Goal: Task Accomplishment & Management: Use online tool/utility

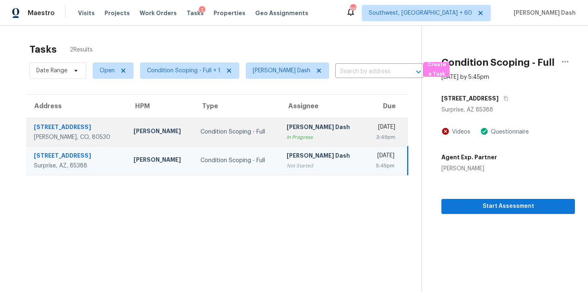
click at [280, 131] on td "Soumya Ranjan Dash In Progress" at bounding box center [322, 132] width 85 height 29
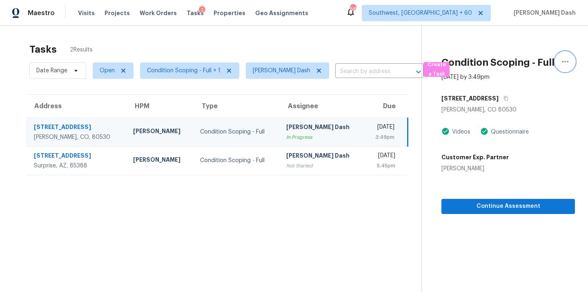
click at [565, 61] on icon "button" at bounding box center [565, 62] width 7 height 2
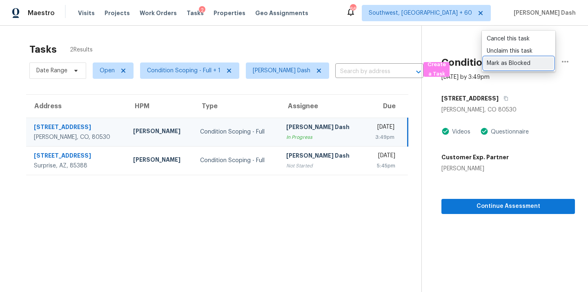
click at [518, 64] on div "Mark as Blocked" at bounding box center [519, 63] width 64 height 8
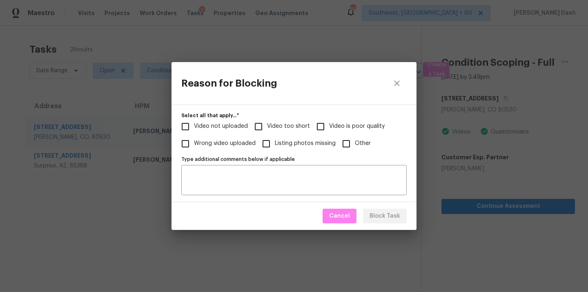
click at [306, 126] on span "Video too short" at bounding box center [288, 126] width 43 height 9
click at [267, 126] on input "Video too short" at bounding box center [258, 126] width 17 height 17
checkbox input "true"
click at [234, 131] on label "Video not uploaded" at bounding box center [212, 126] width 71 height 17
click at [194, 131] on input "Video not uploaded" at bounding box center [185, 126] width 17 height 17
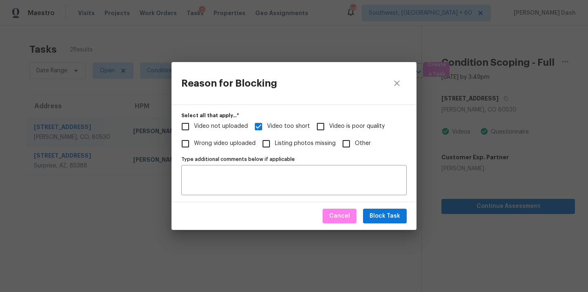
checkbox input "true"
click at [338, 121] on label "Video is poor quality" at bounding box center [348, 126] width 73 height 17
click at [329, 121] on input "Video is poor quality" at bounding box center [320, 126] width 17 height 17
click at [356, 130] on span "Video is poor quality" at bounding box center [357, 126] width 56 height 9
click at [329, 130] on input "Video is poor quality" at bounding box center [320, 126] width 17 height 17
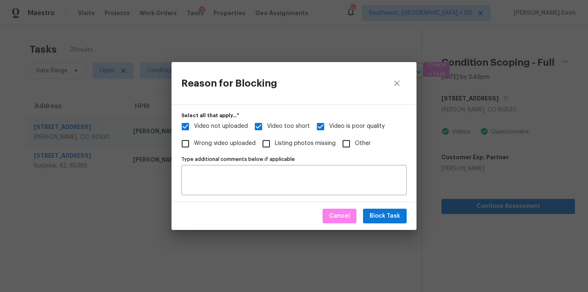
checkbox input "false"
click at [383, 220] on span "Block Task" at bounding box center [384, 216] width 31 height 10
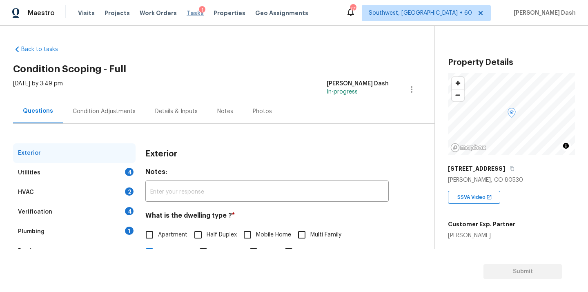
click at [187, 15] on span "Tasks" at bounding box center [195, 13] width 17 height 6
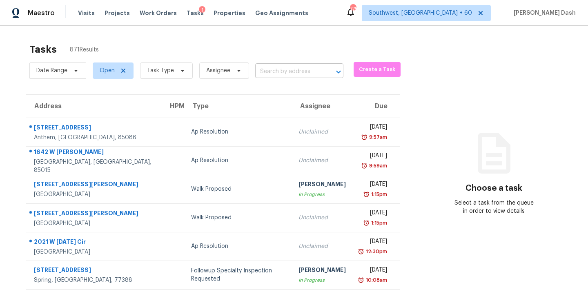
click at [296, 76] on input "text" at bounding box center [287, 71] width 65 height 13
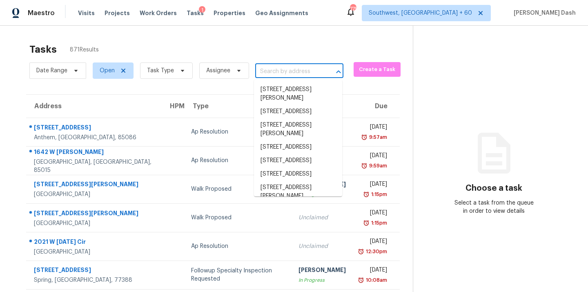
paste input "16657 N 171st Dr, Surprise, AZ 85388"
type input "16657 N 171st Dr, Surprise, AZ 85388"
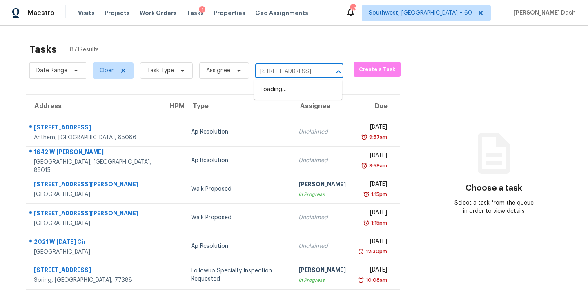
scroll to position [0, 36]
click at [291, 90] on li "16657 N 171st Dr, Surprise, AZ 85388" at bounding box center [298, 89] width 88 height 13
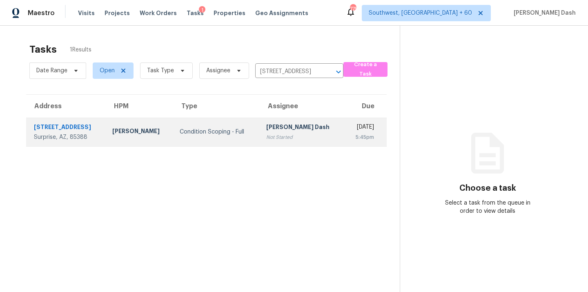
click at [221, 133] on div "Condition Scoping - Full" at bounding box center [216, 132] width 73 height 8
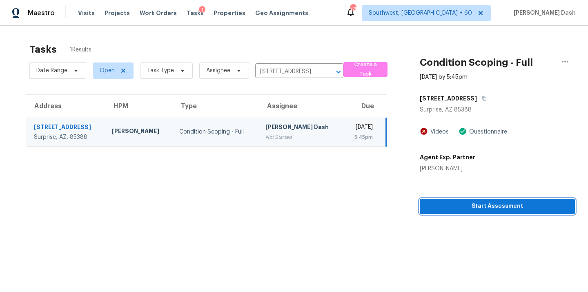
click at [475, 201] on span "Start Assessment" at bounding box center [497, 206] width 142 height 10
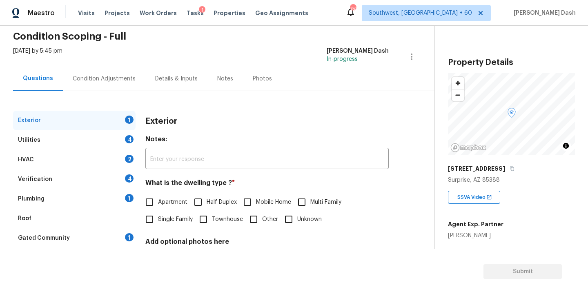
scroll to position [40, 0]
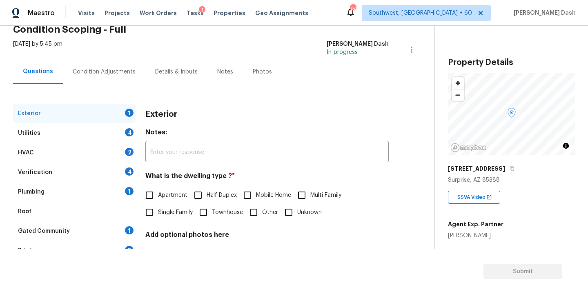
click at [123, 111] on div "Exterior 1" at bounding box center [74, 114] width 122 height 20
click at [154, 216] on input "Single Family" at bounding box center [149, 212] width 17 height 17
checkbox input "true"
click at [115, 133] on div "Utilities 4" at bounding box center [74, 133] width 122 height 20
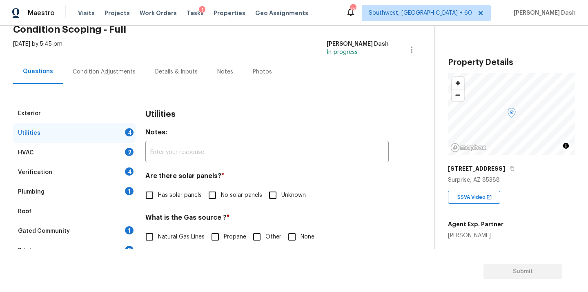
click at [225, 198] on span "No solar panels" at bounding box center [241, 195] width 41 height 9
click at [221, 198] on input "No solar panels" at bounding box center [212, 195] width 17 height 17
checkbox input "true"
click at [265, 240] on span "Other" at bounding box center [273, 237] width 16 height 9
click at [265, 240] on input "Other" at bounding box center [256, 236] width 17 height 17
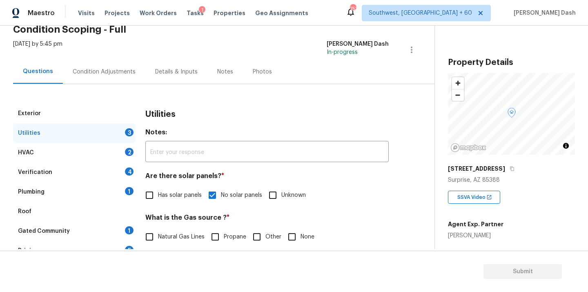
checkbox input "true"
click at [187, 233] on span "Natural Gas Lines" at bounding box center [181, 237] width 47 height 9
click at [158, 233] on input "Natural Gas Lines" at bounding box center [149, 237] width 17 height 17
checkbox input "true"
checkbox input "false"
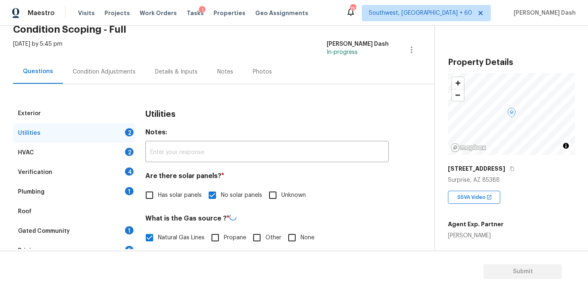
scroll to position [209, 0]
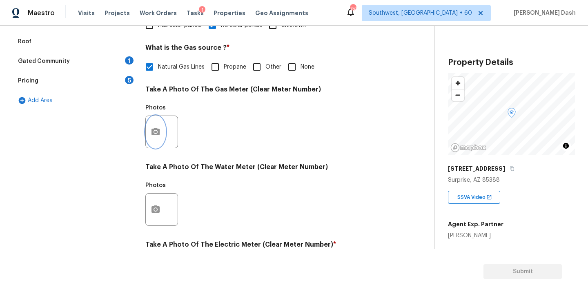
click at [157, 139] on button "button" at bounding box center [156, 132] width 20 height 32
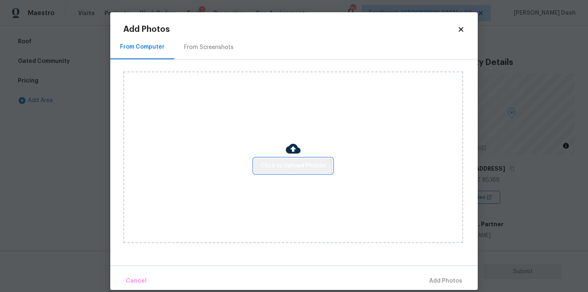
click at [289, 172] on button "Click to Upload Photos" at bounding box center [293, 165] width 78 height 15
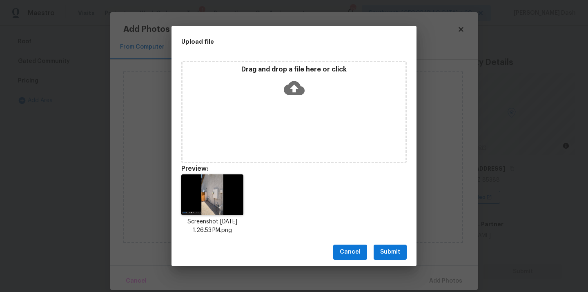
click at [385, 258] on button "Submit" at bounding box center [389, 252] width 33 height 15
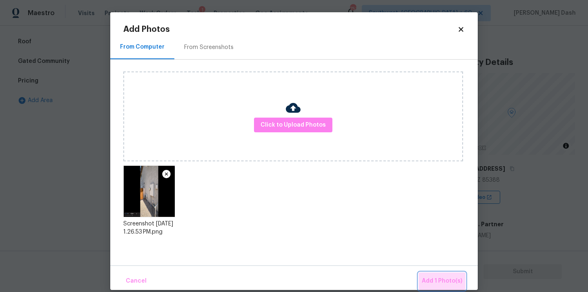
click at [445, 284] on span "Add 1 Photo(s)" at bounding box center [442, 281] width 40 height 10
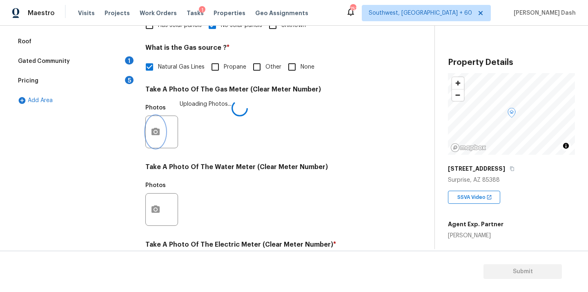
scroll to position [322, 0]
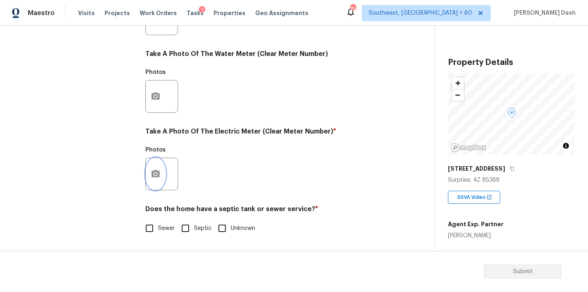
click at [157, 176] on icon "button" at bounding box center [155, 173] width 8 height 7
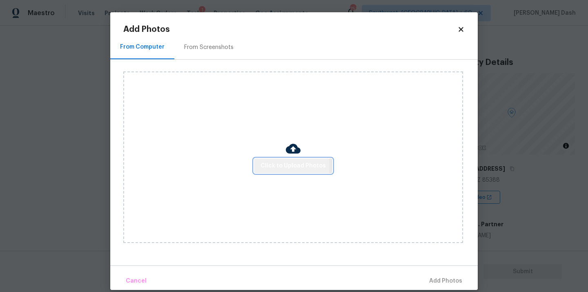
click at [273, 165] on span "Click to Upload Photos" at bounding box center [292, 166] width 65 height 10
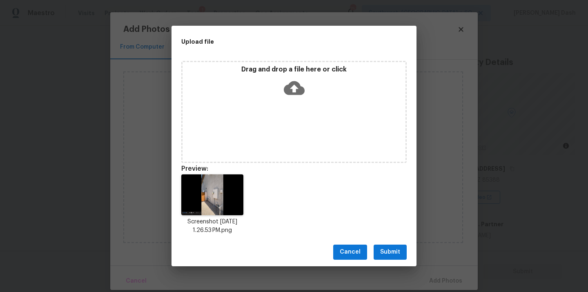
click at [387, 259] on button "Submit" at bounding box center [389, 252] width 33 height 15
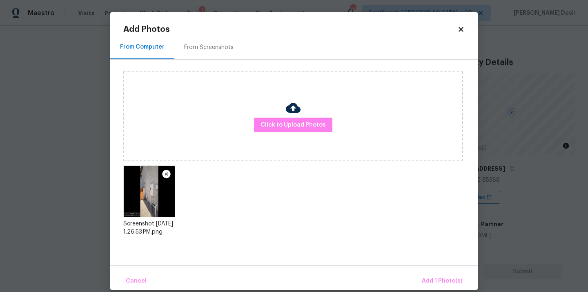
click at [436, 272] on div "Cancel Add 1 Photo(s)" at bounding box center [293, 277] width 367 height 24
click at [431, 277] on span "Add 1 Photo(s)" at bounding box center [442, 281] width 40 height 10
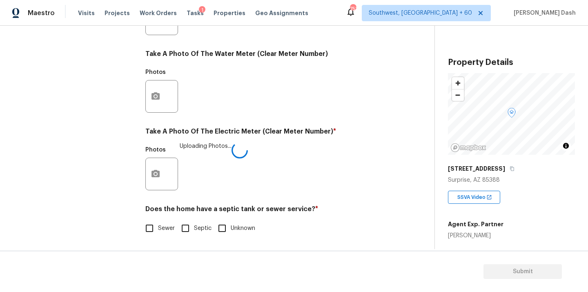
click at [153, 226] on input "Sewer" at bounding box center [149, 228] width 17 height 17
checkbox input "true"
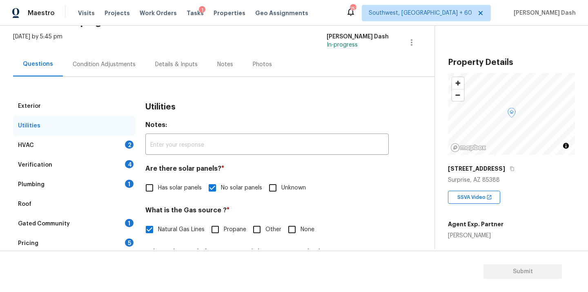
scroll to position [0, 0]
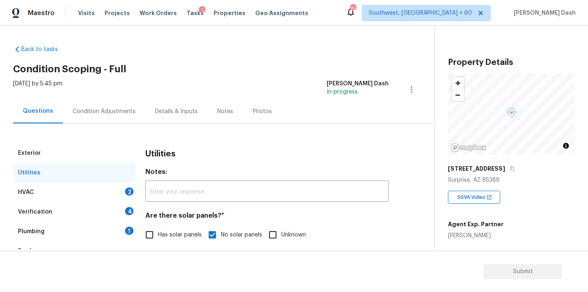
click at [99, 189] on div "HVAC 2" at bounding box center [74, 192] width 122 height 20
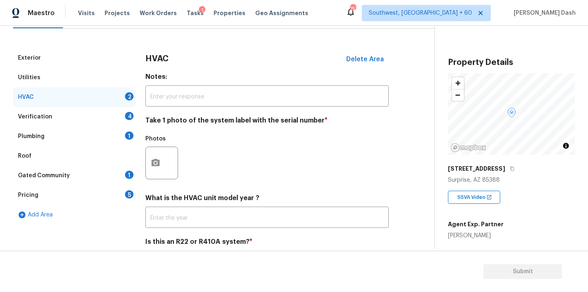
scroll to position [106, 0]
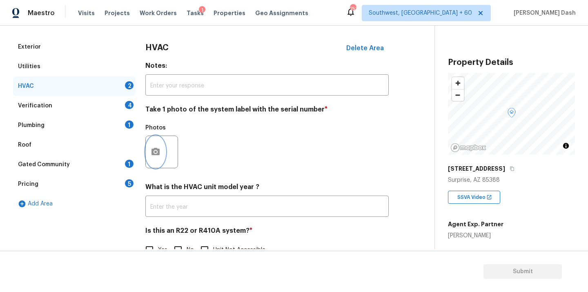
click at [152, 157] on button "button" at bounding box center [156, 152] width 20 height 32
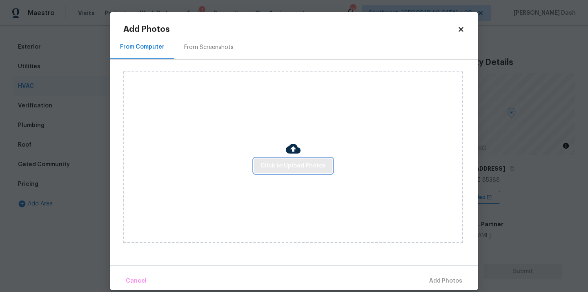
click at [271, 163] on span "Click to Upload Photos" at bounding box center [292, 166] width 65 height 10
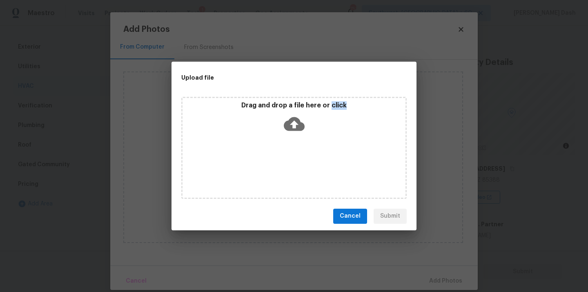
click at [271, 163] on div "Drag and drop a file here or click" at bounding box center [293, 148] width 225 height 102
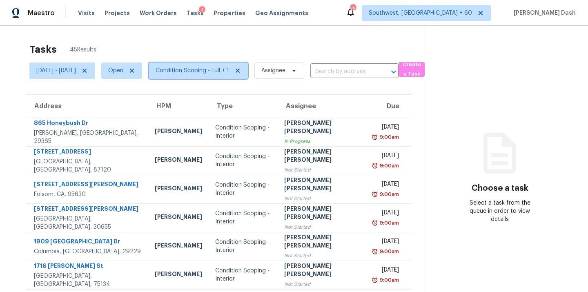
click at [217, 72] on span "Condition Scoping - Full + 1" at bounding box center [192, 71] width 73 height 8
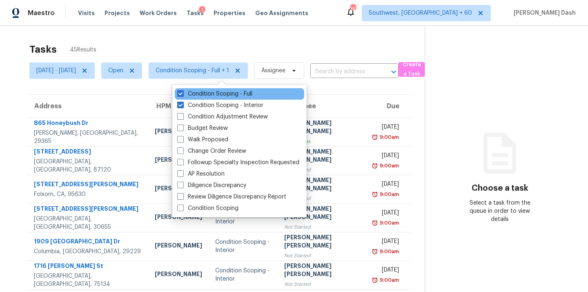
click at [255, 92] on div "Condition Scoping - Full" at bounding box center [239, 93] width 129 height 11
click at [239, 92] on label "Condition Scoping - Full" at bounding box center [214, 94] width 75 height 8
click at [182, 92] on input "Condition Scoping - Full" at bounding box center [179, 92] width 5 height 5
checkbox input "false"
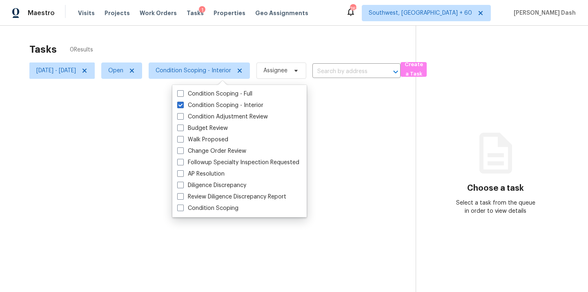
click at [242, 40] on div at bounding box center [294, 146] width 588 height 292
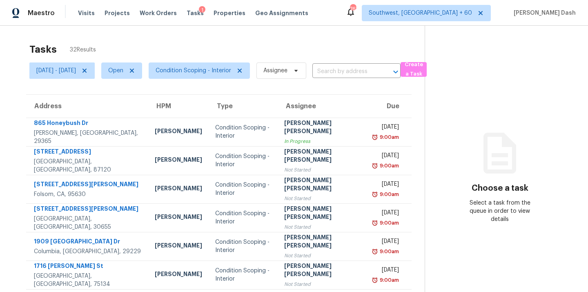
scroll to position [133, 0]
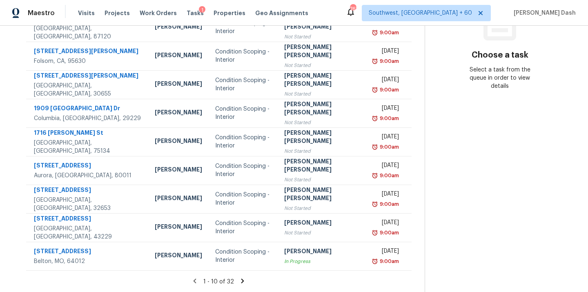
click at [239, 280] on icon at bounding box center [242, 280] width 7 height 7
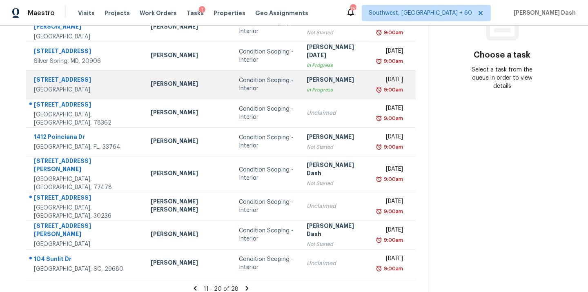
scroll to position [0, 0]
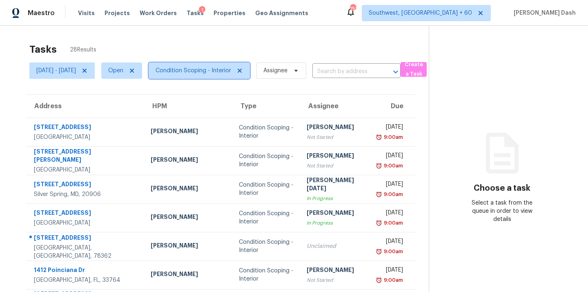
click at [220, 69] on span "Condition Scoping - Interior" at bounding box center [194, 71] width 76 height 8
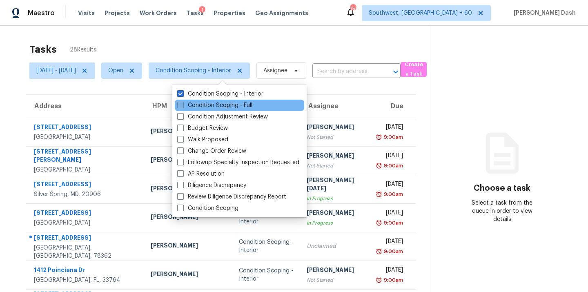
click at [218, 105] on label "Condition Scoping - Full" at bounding box center [214, 105] width 75 height 8
click at [182, 105] on input "Condition Scoping - Full" at bounding box center [179, 103] width 5 height 5
checkbox input "true"
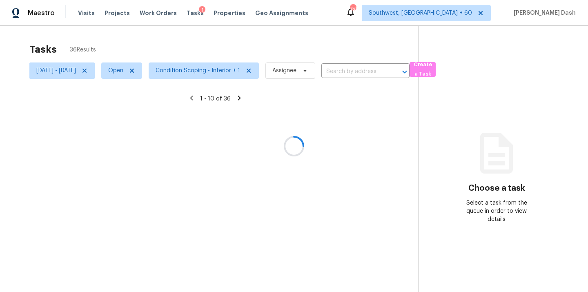
click at [216, 46] on div at bounding box center [294, 146] width 588 height 292
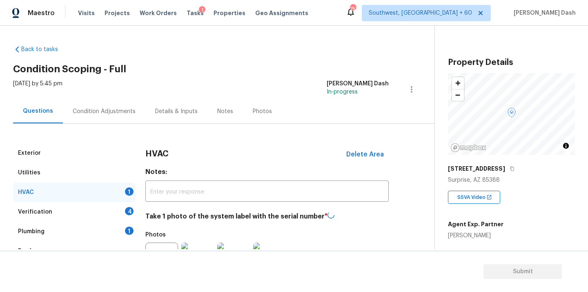
scroll to position [128, 0]
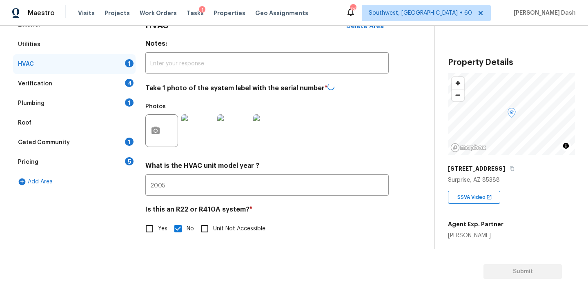
click at [114, 86] on div "Verification 4" at bounding box center [74, 84] width 122 height 20
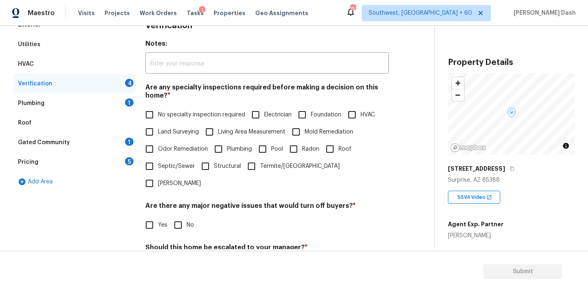
click at [185, 115] on span "No specialty inspection required" at bounding box center [201, 115] width 87 height 9
click at [158, 115] on input "No specialty inspection required" at bounding box center [149, 114] width 17 height 17
checkbox input "true"
click at [182, 217] on input "No" at bounding box center [177, 225] width 17 height 17
checkbox input "true"
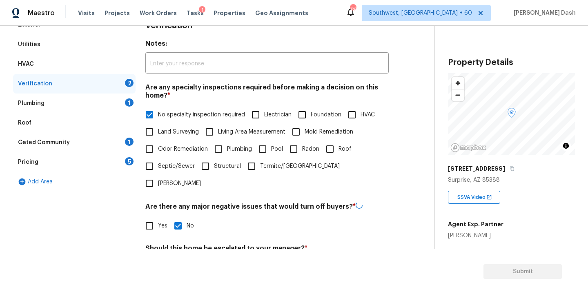
scroll to position [199, 0]
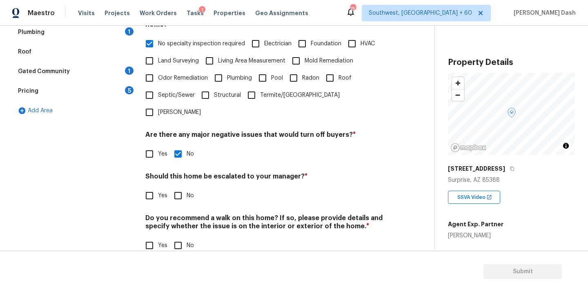
click at [172, 214] on h4 "Do you recommend a walk on this home? If so, please provide details and specify…" at bounding box center [266, 224] width 243 height 20
click at [153, 187] on input "Yes" at bounding box center [149, 195] width 17 height 17
checkbox input "true"
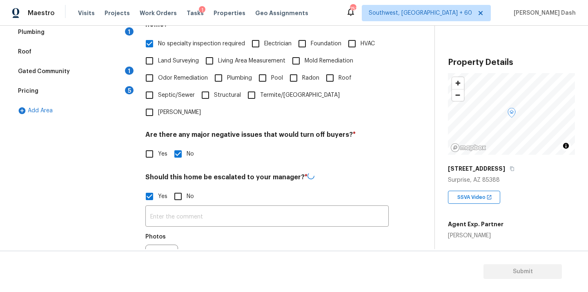
click at [164, 207] on input "text" at bounding box center [266, 216] width 243 height 19
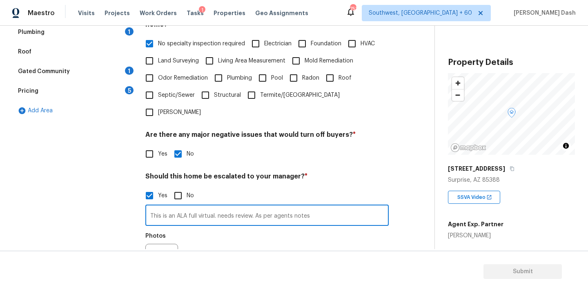
paste input "Roof repair loose tiles"
click at [322, 207] on input "This is an ALA full virtual. needs review. As per agents notes Roof repair loos…" at bounding box center [266, 216] width 243 height 19
click at [357, 207] on input "This is an ALA full virtual. needs review. As per agents notes Roof needs repai…" at bounding box center [266, 216] width 243 height 19
click at [385, 207] on input "This is an ALA full virtual. needs review. As per agents notes Roof needs repai…" at bounding box center [266, 216] width 243 height 19
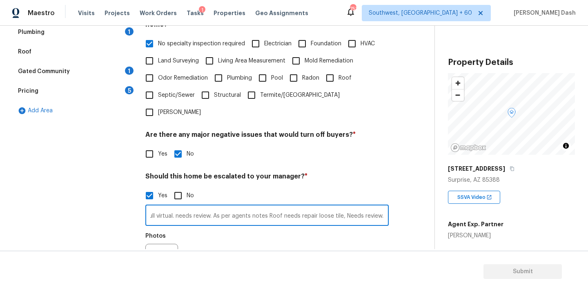
type input "This is an ALA full virtual. needs review. As per agents notes Roof needs repai…"
click at [158, 244] on button "button" at bounding box center [156, 260] width 20 height 32
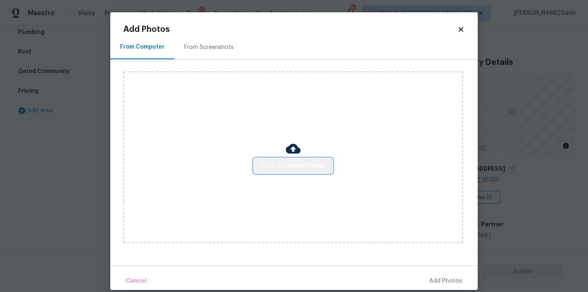
click at [293, 164] on span "Click to Upload Photos" at bounding box center [292, 166] width 65 height 10
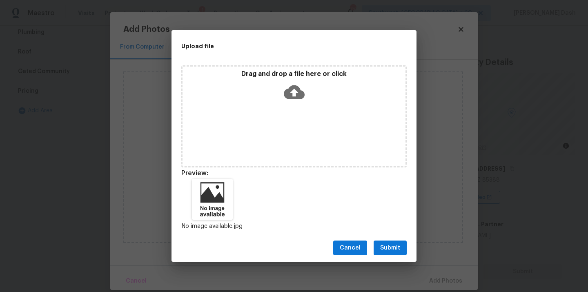
click at [397, 247] on span "Submit" at bounding box center [390, 248] width 20 height 10
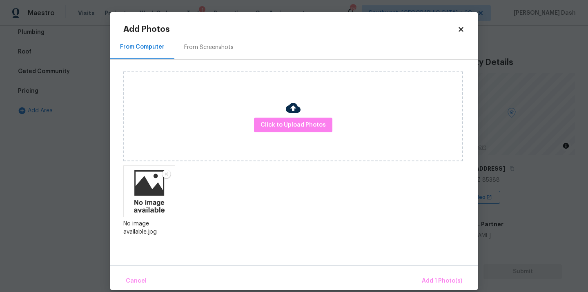
click at [161, 178] on img at bounding box center [166, 174] width 10 height 10
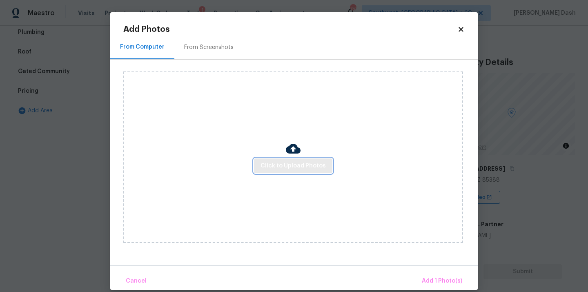
click at [273, 165] on span "Click to Upload Photos" at bounding box center [292, 166] width 65 height 10
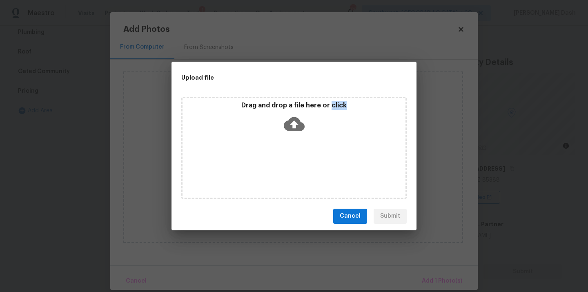
click at [273, 165] on div "Drag and drop a file here or click" at bounding box center [293, 148] width 225 height 102
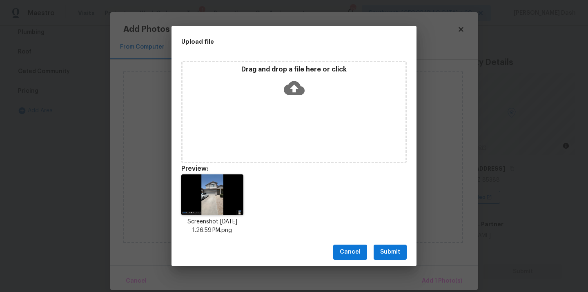
click at [400, 241] on div "Cancel Submit" at bounding box center [293, 252] width 245 height 28
click at [400, 257] on button "Submit" at bounding box center [389, 252] width 33 height 15
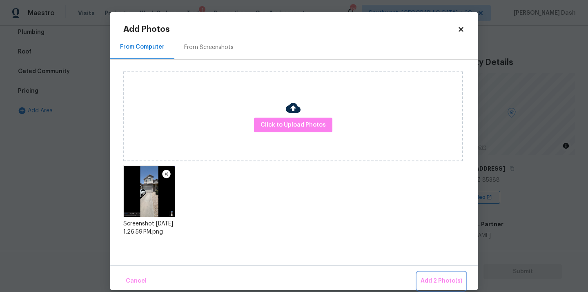
click at [437, 274] on button "Add 2 Photo(s)" at bounding box center [441, 281] width 48 height 18
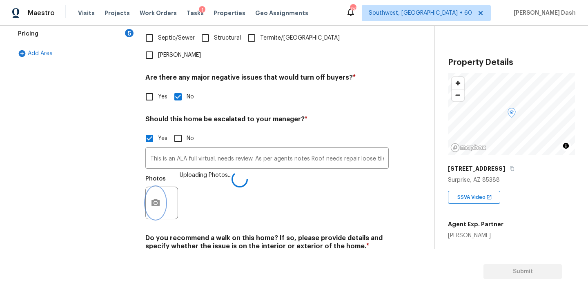
scroll to position [277, 0]
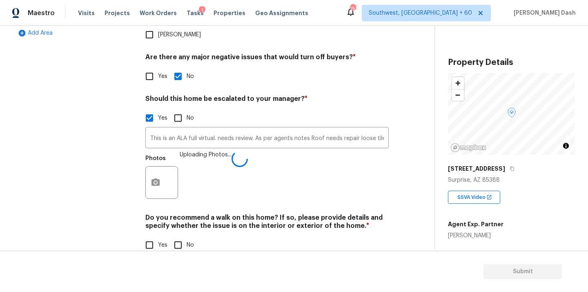
click at [180, 236] on input "No" at bounding box center [177, 244] width 17 height 17
checkbox input "true"
click at [105, 158] on div "Exterior Utilities HVAC Verification 1 Plumbing 1 Roof Gated Community 1 Pricin…" at bounding box center [74, 65] width 122 height 397
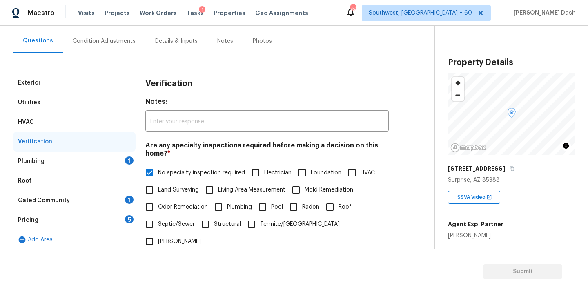
scroll to position [62, 0]
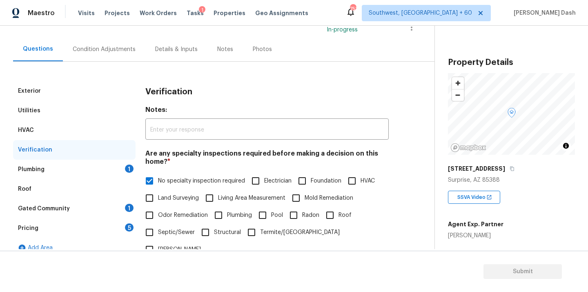
click at [105, 177] on div "Plumbing 1" at bounding box center [74, 170] width 122 height 20
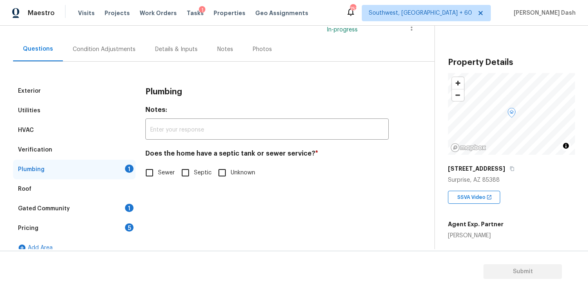
click at [157, 168] on input "Sewer" at bounding box center [149, 172] width 17 height 17
checkbox input "true"
click at [122, 208] on div "Gated Community 1" at bounding box center [74, 209] width 122 height 20
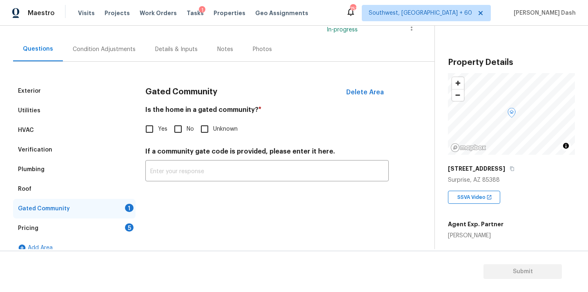
click at [175, 129] on input "No" at bounding box center [177, 128] width 17 height 17
checkbox input "true"
click at [126, 225] on div "5" at bounding box center [129, 227] width 9 height 8
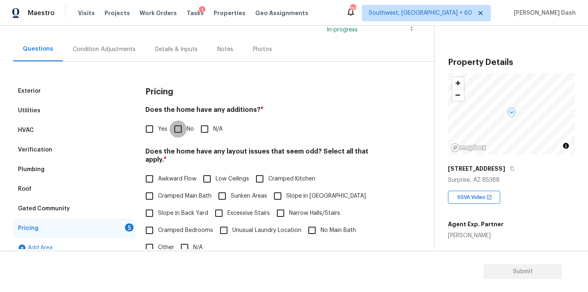
click at [181, 132] on input "No" at bounding box center [177, 128] width 17 height 17
checkbox input "true"
click at [185, 230] on div "Awkward Flow Low Ceilings Cramped Kitchen Cramped Main Bath Sunken Areas Slope …" at bounding box center [266, 213] width 243 height 86
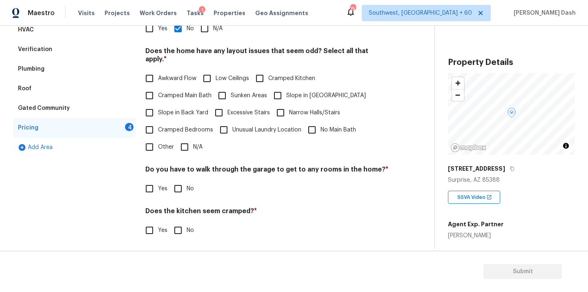
click at [185, 138] on input "N/A" at bounding box center [184, 146] width 17 height 17
checkbox input "true"
click at [180, 236] on div "Pricing Does the home have any additions? * Yes No N/A Does the home have any l…" at bounding box center [266, 135] width 243 height 309
click at [180, 227] on input "No" at bounding box center [177, 230] width 17 height 17
checkbox input "true"
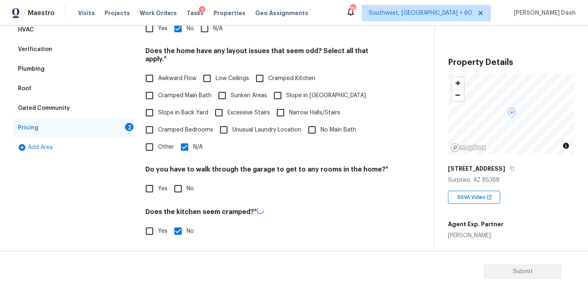
click at [178, 171] on div "Do you have to walk through the garage to get to any rooms in the home? * Yes No" at bounding box center [266, 181] width 243 height 32
click at [173, 183] on input "No" at bounding box center [177, 188] width 17 height 17
checkbox input "true"
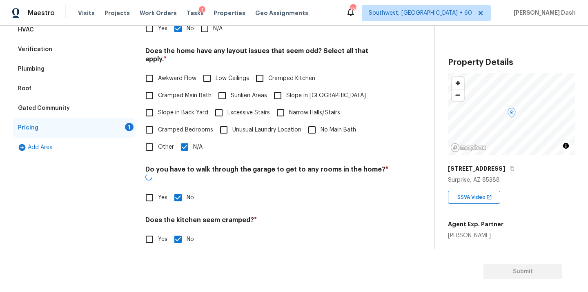
scroll to position [198, 0]
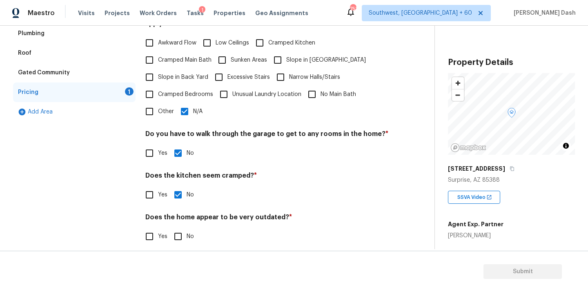
click at [177, 228] on input "No" at bounding box center [177, 236] width 17 height 17
checkbox input "true"
click at [112, 176] on div "Exterior Utilities HVAC Verification Plumbing Roof Gated Community Pricing Add …" at bounding box center [74, 100] width 122 height 310
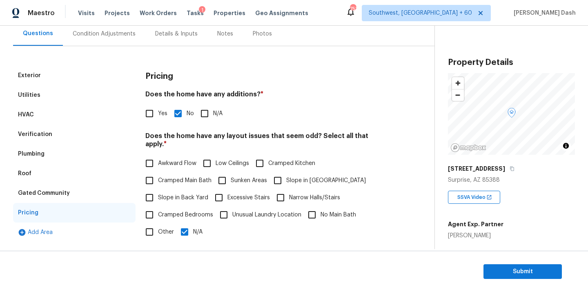
click at [99, 33] on div "Condition Adjustments" at bounding box center [104, 34] width 63 height 8
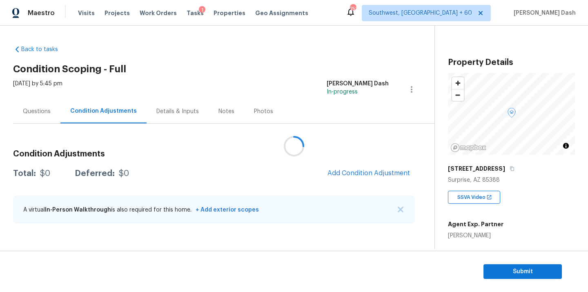
click at [373, 169] on div at bounding box center [294, 146] width 588 height 292
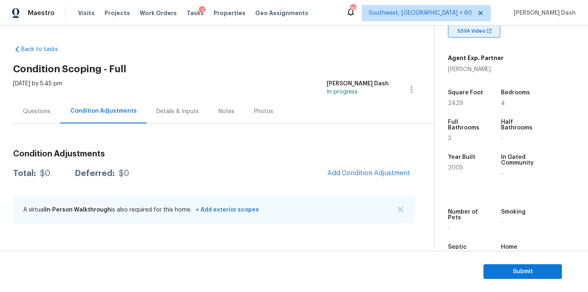
scroll to position [200, 0]
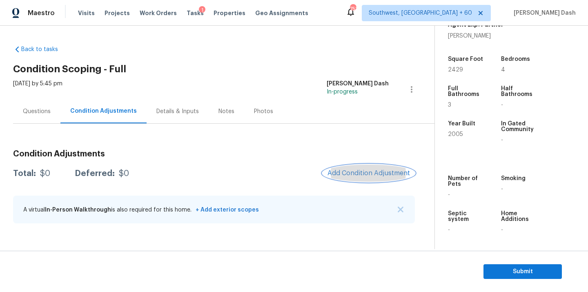
click at [367, 175] on span "Add Condition Adjustment" at bounding box center [368, 172] width 82 height 7
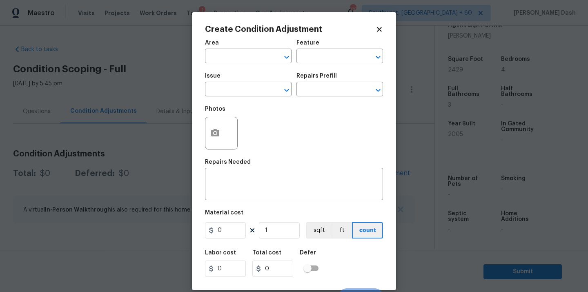
click at [225, 45] on div "Area" at bounding box center [248, 45] width 87 height 11
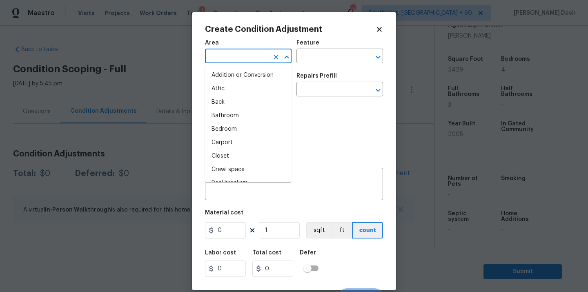
click at [225, 52] on input "text" at bounding box center [237, 57] width 64 height 13
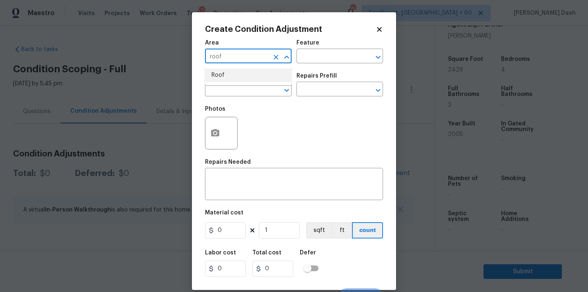
click at [220, 78] on li "Roof" at bounding box center [248, 75] width 87 height 13
type input "Roof"
click at [306, 50] on div "Feature" at bounding box center [339, 45] width 87 height 11
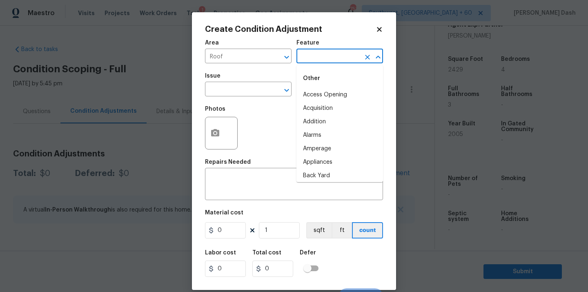
click at [307, 59] on input "text" at bounding box center [328, 57] width 64 height 13
click at [312, 108] on li "Roof" at bounding box center [339, 108] width 87 height 13
type input "Roof"
click at [258, 90] on input "text" at bounding box center [237, 90] width 64 height 13
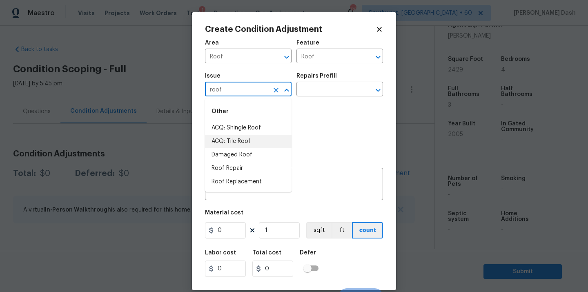
click at [235, 143] on li "ACQ: Tile Roof" at bounding box center [248, 141] width 87 height 13
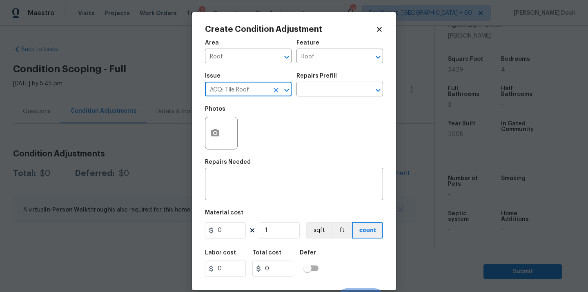
type input "ACQ: Tile Roof"
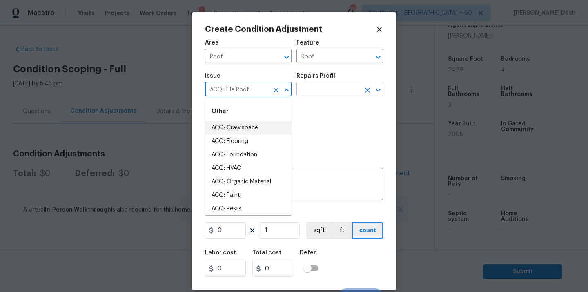
click at [304, 91] on input "text" at bounding box center [328, 90] width 64 height 13
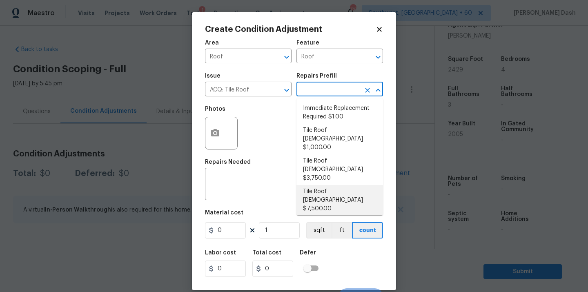
click at [326, 185] on li "Tile Roof 16-20 Years Old $7,500.00" at bounding box center [339, 200] width 87 height 31
type input "Acquisition"
type textarea "Acquisition Scope: Tile Roof 16-20 years in age maintenance"
type input "7500"
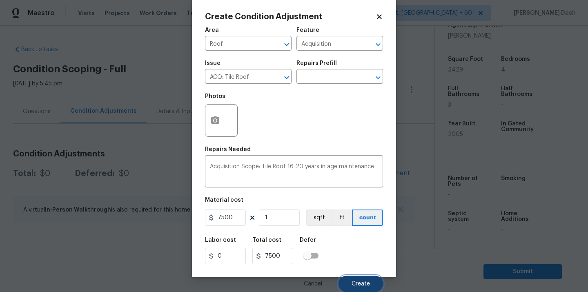
click at [350, 281] on button "Create" at bounding box center [360, 284] width 44 height 16
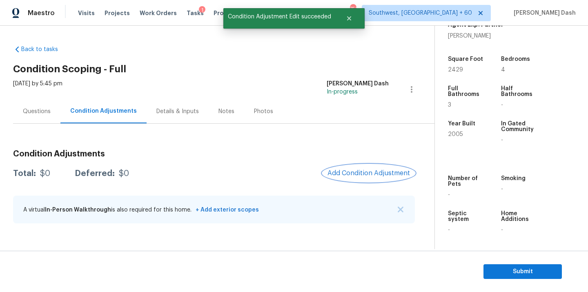
scroll to position [0, 0]
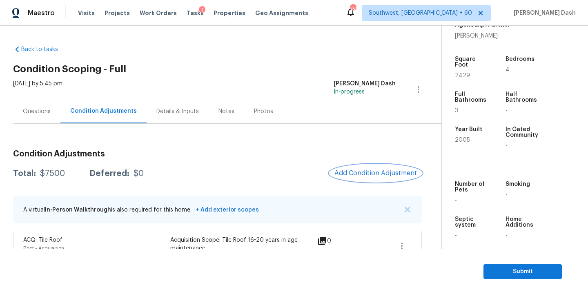
click at [375, 178] on button "Add Condition Adjustment" at bounding box center [375, 173] width 92 height 17
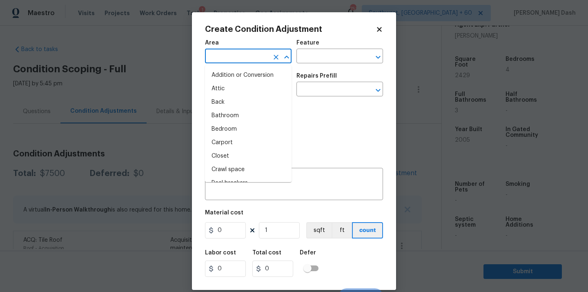
click at [267, 54] on input "text" at bounding box center [237, 57] width 64 height 13
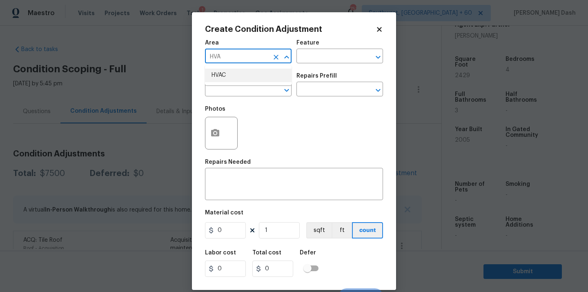
click at [253, 84] on ul "HVAC" at bounding box center [248, 75] width 87 height 20
click at [254, 76] on li "HVAC" at bounding box center [248, 75] width 87 height 13
type input "HVAC"
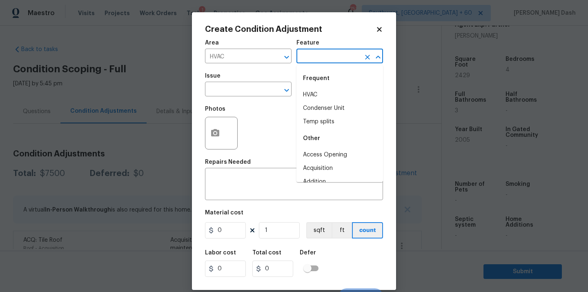
click at [307, 51] on input "text" at bounding box center [328, 57] width 64 height 13
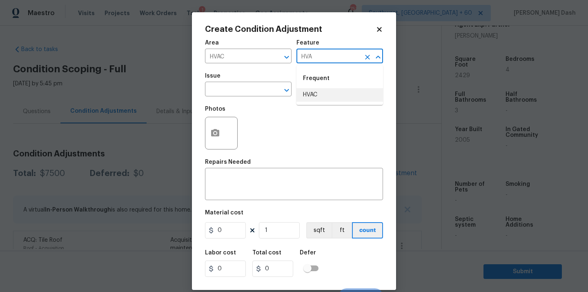
click at [300, 91] on li "HVAC" at bounding box center [339, 94] width 87 height 13
type input "HVAC"
click at [268, 91] on input "text" at bounding box center [237, 90] width 64 height 13
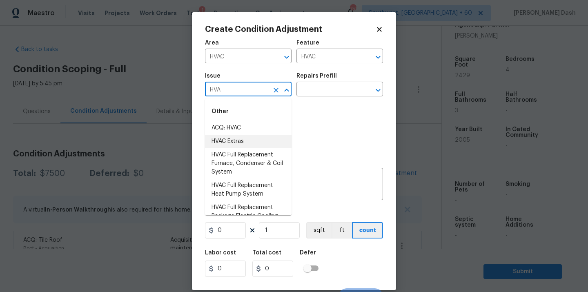
drag, startPoint x: 257, startPoint y: 145, endPoint x: 264, endPoint y: 139, distance: 8.7
click at [257, 145] on li "HVAC Extras" at bounding box center [248, 141] width 87 height 13
type input "HVAC Extras"
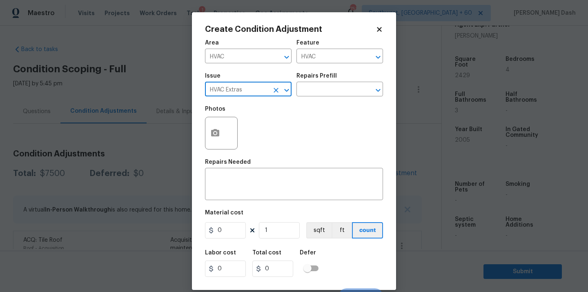
click at [271, 90] on button "Clear" at bounding box center [275, 89] width 11 height 11
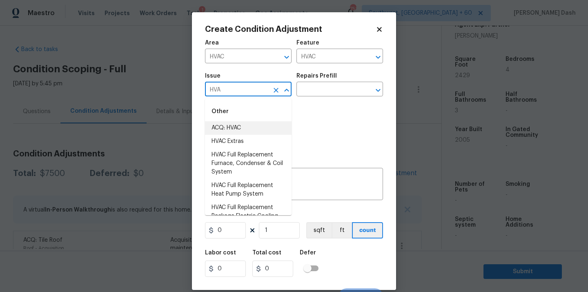
drag, startPoint x: 236, startPoint y: 132, endPoint x: 264, endPoint y: 113, distance: 33.5
click at [236, 132] on li "ACQ: HVAC" at bounding box center [248, 127] width 87 height 13
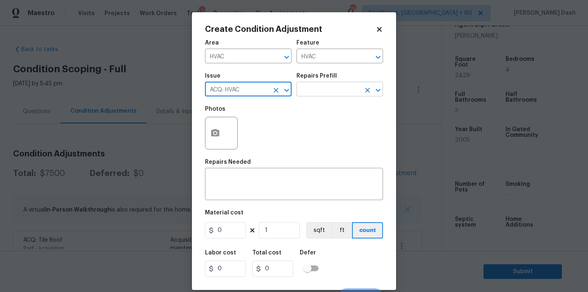
type input "ACQ: HVAC"
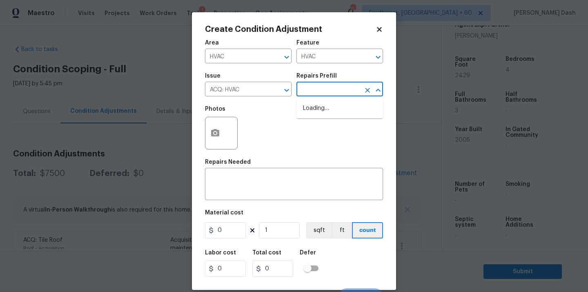
click at [316, 92] on input "text" at bounding box center [328, 90] width 64 height 13
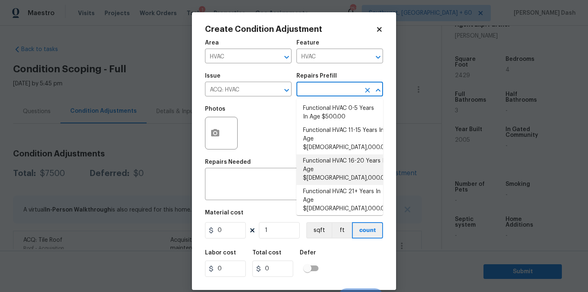
click at [333, 160] on li "Functional HVAC 16-20 Years In Age $5,000.00" at bounding box center [339, 169] width 87 height 31
type input "Acquisition"
type textarea "Acquisition Scope: Functional HVAC 16-20 years"
type input "5000"
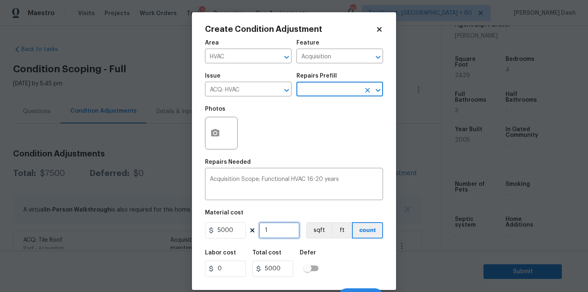
click at [275, 233] on input "1" at bounding box center [279, 230] width 41 height 16
type input "0"
type input "2"
type input "10000"
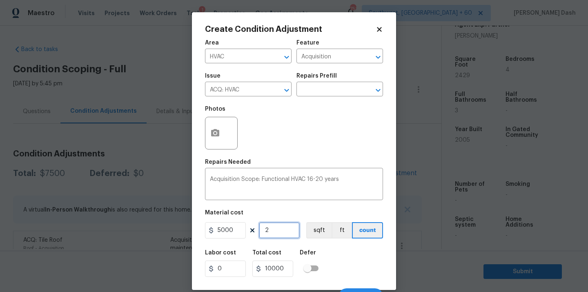
type input "2"
click at [331, 253] on div "Labor cost 0 Total cost 10000 Defer" at bounding box center [294, 263] width 178 height 37
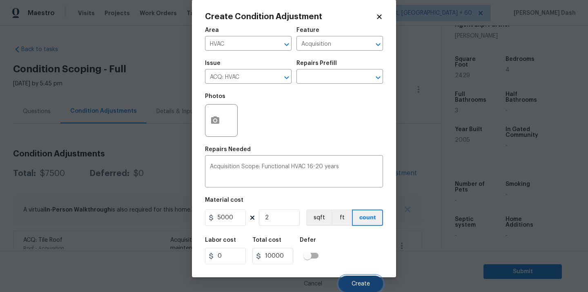
click at [363, 289] on button "Create" at bounding box center [360, 284] width 44 height 16
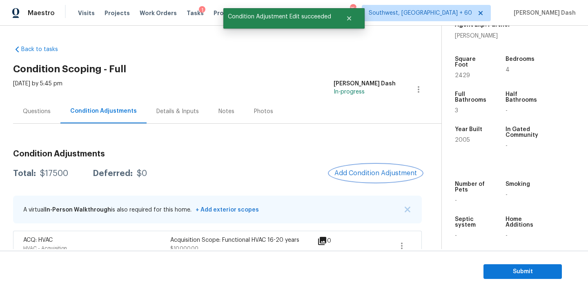
scroll to position [0, 0]
click at [365, 183] on div "Condition Adjustments Total: $17500 Deferred: $0 Add Condition Adjustment A vir…" at bounding box center [217, 219] width 409 height 152
click at [362, 172] on span "Add Condition Adjustment" at bounding box center [375, 172] width 82 height 7
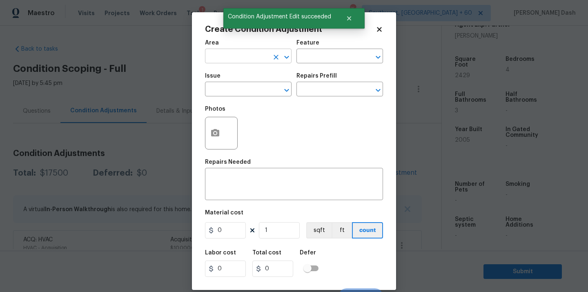
click at [263, 58] on input "text" at bounding box center [237, 57] width 64 height 13
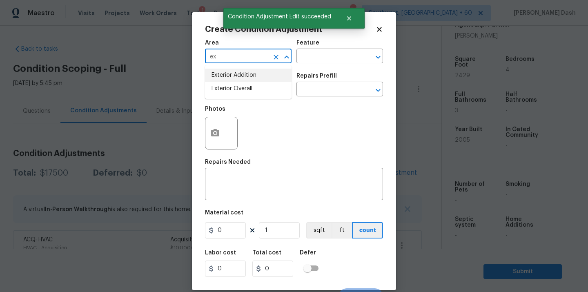
click at [250, 81] on li "Exterior Addition" at bounding box center [248, 75] width 87 height 13
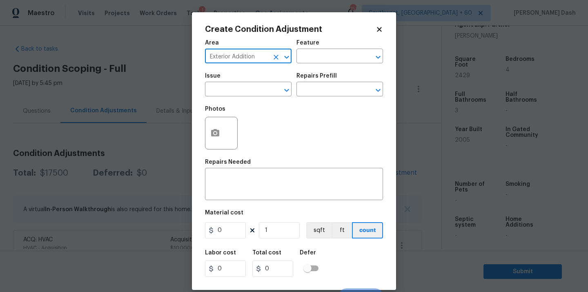
type input "Exterior Addition"
click at [276, 49] on div "Area" at bounding box center [248, 45] width 87 height 11
click at [276, 54] on icon "Clear" at bounding box center [276, 57] width 8 height 8
click at [260, 89] on li "Exterior Overall" at bounding box center [248, 88] width 87 height 13
type input "Exterior Overall"
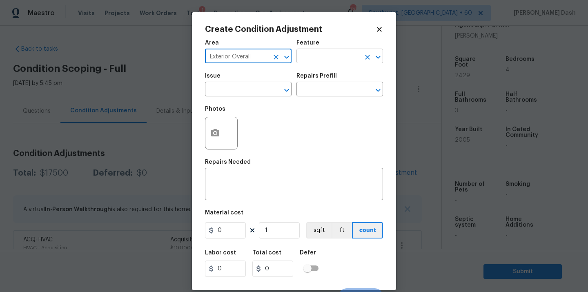
click at [310, 62] on input "text" at bounding box center [328, 57] width 64 height 13
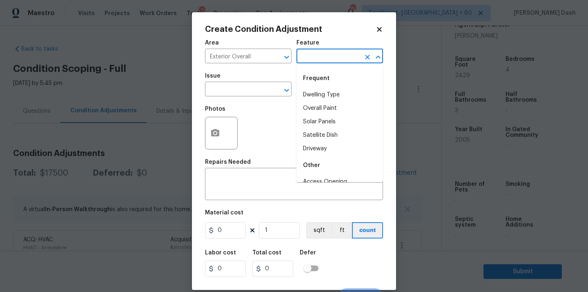
type input "s"
type input "land"
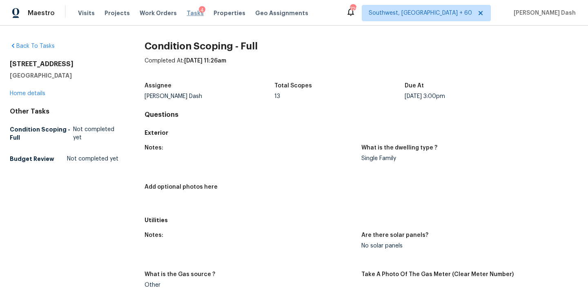
click at [187, 11] on span "Tasks" at bounding box center [195, 13] width 17 height 6
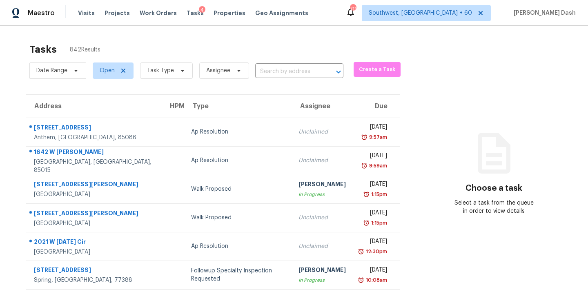
click at [281, 62] on div "Date Range Open Task Type Assignee ​" at bounding box center [186, 70] width 314 height 21
click at [281, 71] on input "text" at bounding box center [287, 71] width 65 height 13
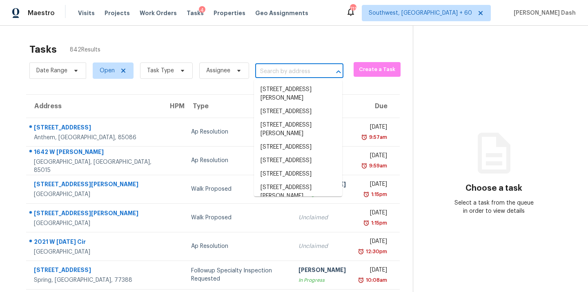
paste input "[STREET_ADDRESS][US_STATE]"
type input "[STREET_ADDRESS][US_STATE]"
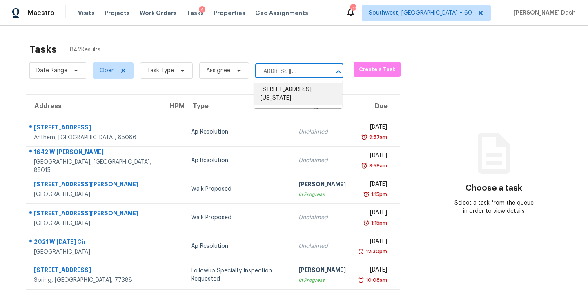
click at [279, 93] on li "[STREET_ADDRESS][US_STATE]" at bounding box center [298, 94] width 88 height 22
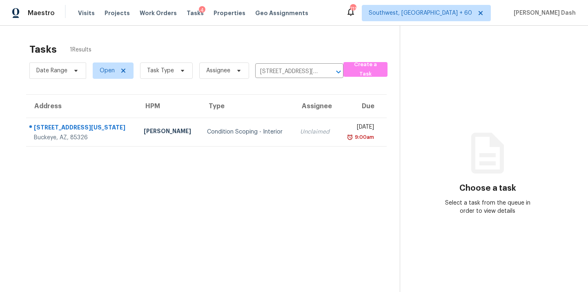
click at [218, 129] on div "Condition Scoping - Interior" at bounding box center [247, 132] width 80 height 8
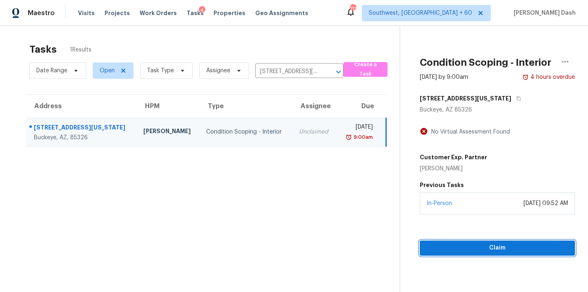
click at [463, 240] on button "Claim" at bounding box center [497, 247] width 155 height 15
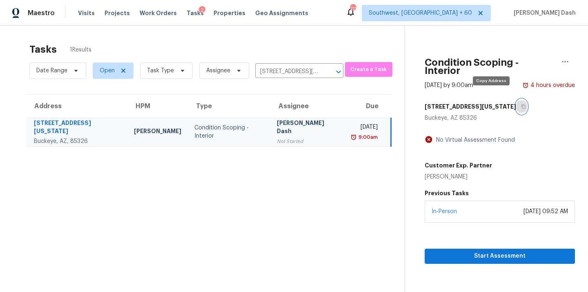
click at [516, 100] on button "button" at bounding box center [521, 106] width 11 height 15
click at [274, 67] on input "[STREET_ADDRESS][US_STATE]" at bounding box center [287, 71] width 65 height 13
paste input "[STREET_ADDRESS][PERSON_NAME]"
type input "[STREET_ADDRESS][PERSON_NAME]"
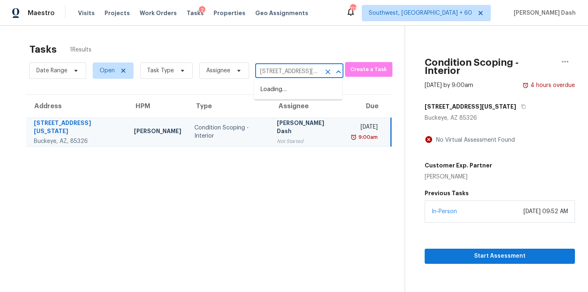
scroll to position [0, 38]
click at [274, 93] on li "[STREET_ADDRESS][PERSON_NAME]" at bounding box center [298, 94] width 88 height 22
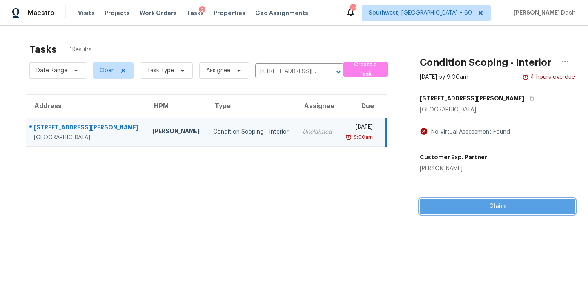
click at [476, 210] on span "Claim" at bounding box center [497, 206] width 142 height 10
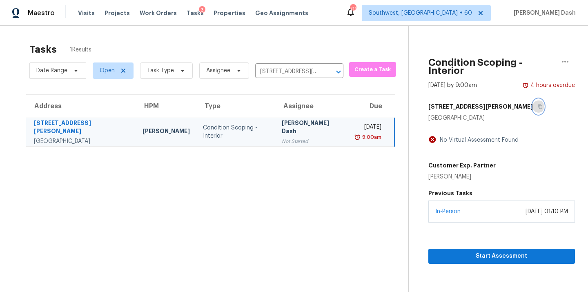
click at [538, 104] on icon "button" at bounding box center [540, 106] width 5 height 5
click at [297, 66] on input "[STREET_ADDRESS][PERSON_NAME]" at bounding box center [287, 71] width 65 height 13
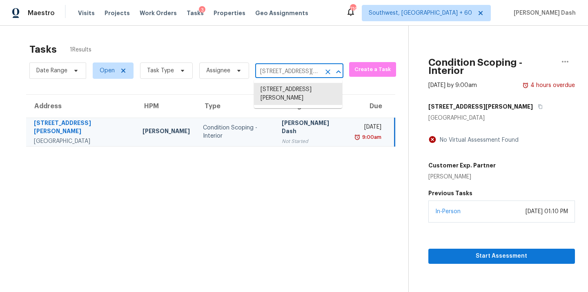
paste input "[STREET_ADDRESS][PERSON_NAME]"
type input "[STREET_ADDRESS][PERSON_NAME]"
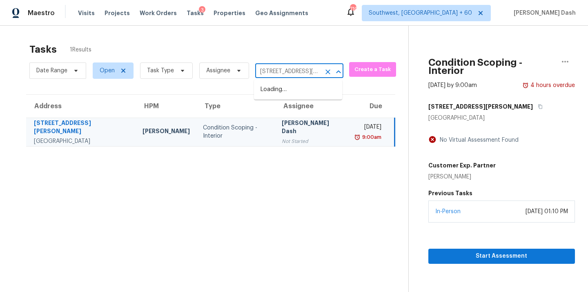
scroll to position [0, 43]
click at [286, 91] on li "[STREET_ADDRESS][PERSON_NAME]" at bounding box center [298, 94] width 88 height 22
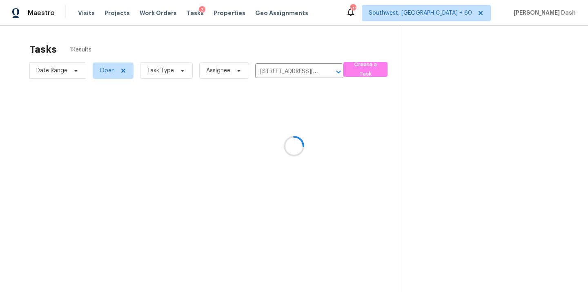
click at [249, 131] on div at bounding box center [294, 146] width 588 height 292
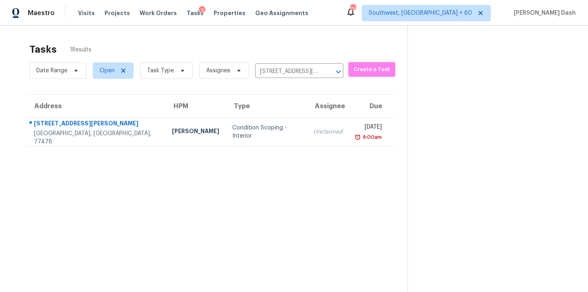
click at [249, 131] on div "Condition Scoping - Interior" at bounding box center [266, 132] width 68 height 16
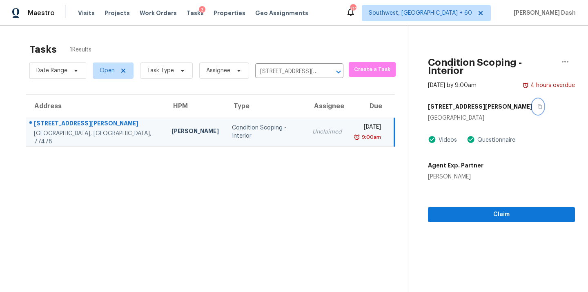
click at [537, 104] on icon "button" at bounding box center [539, 106] width 5 height 5
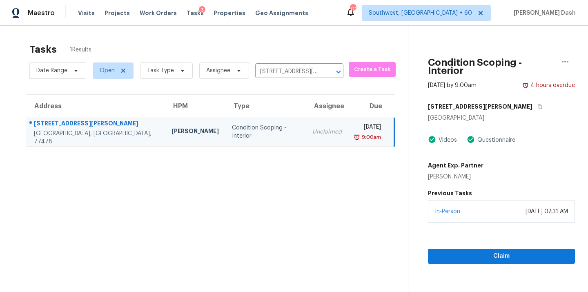
click at [525, 207] on div "[DATE] 07:31 AM" at bounding box center [546, 211] width 42 height 8
click at [498, 249] on button "Claim" at bounding box center [501, 256] width 147 height 15
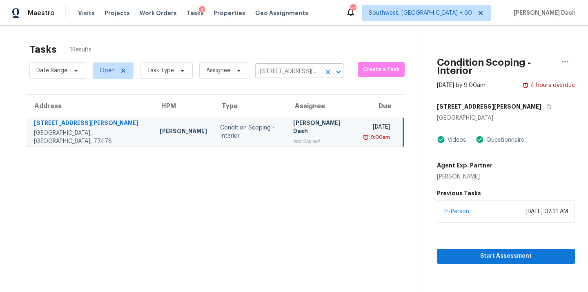
click at [285, 76] on input "[STREET_ADDRESS][PERSON_NAME]" at bounding box center [287, 71] width 65 height 13
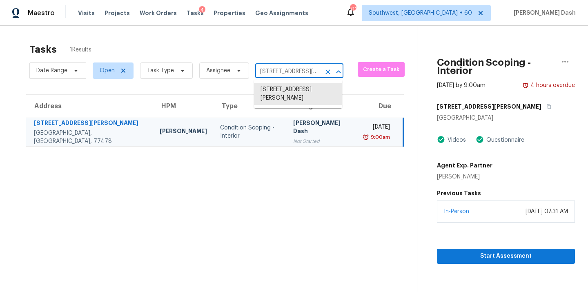
paste input "[STREET_ADDRESS][PERSON_NAME][PERSON_NAME]"
type input "[STREET_ADDRESS][PERSON_NAME][PERSON_NAME]"
click at [285, 90] on li "[STREET_ADDRESS][PERSON_NAME]" at bounding box center [298, 94] width 88 height 22
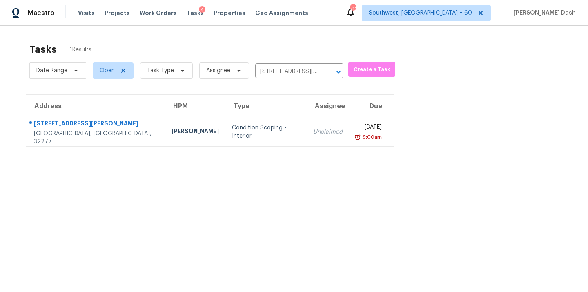
click at [232, 128] on div "Condition Scoping - Interior" at bounding box center [266, 132] width 68 height 16
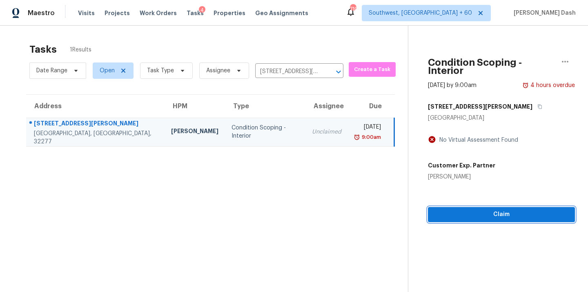
click at [498, 211] on span "Claim" at bounding box center [501, 214] width 134 height 10
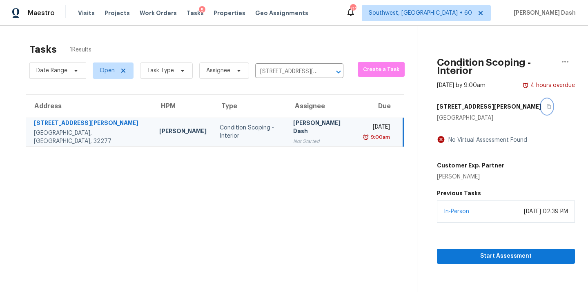
click at [546, 104] on icon "button" at bounding box center [548, 106] width 5 height 5
click at [288, 70] on input "[STREET_ADDRESS][PERSON_NAME]" at bounding box center [287, 71] width 65 height 13
paste input "[STREET_ADDRESS][PERSON_NAME][PERSON_NAME]"
type input "[STREET_ADDRESS][PERSON_NAME][PERSON_NAME]"
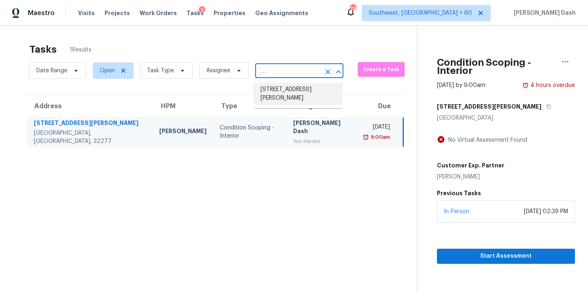
click at [300, 89] on li "[STREET_ADDRESS][PERSON_NAME]" at bounding box center [298, 94] width 88 height 22
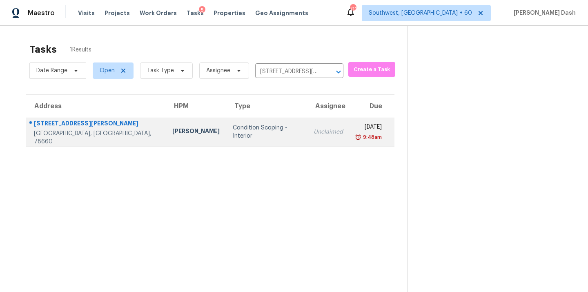
click at [258, 128] on div "Condition Scoping - Interior" at bounding box center [267, 132] width 68 height 16
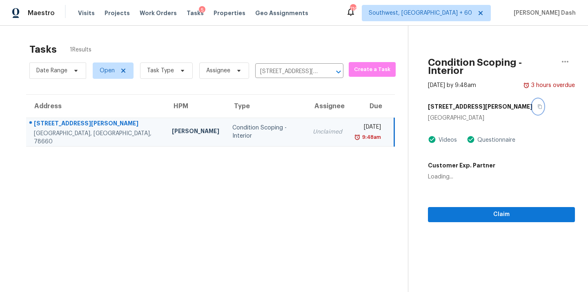
click at [532, 101] on button "button" at bounding box center [537, 106] width 11 height 15
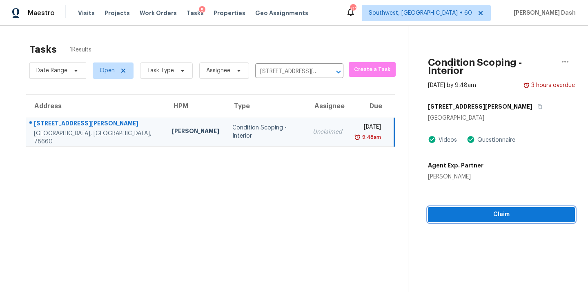
click at [487, 211] on span "Claim" at bounding box center [501, 214] width 134 height 10
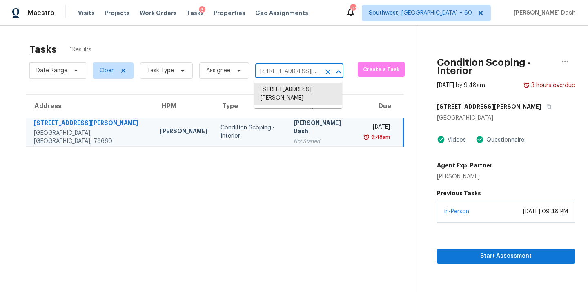
click at [271, 71] on input "[STREET_ADDRESS][PERSON_NAME]" at bounding box center [287, 71] width 65 height 13
paste input "[STREET_ADDRESS][PERSON_NAME]"
type input "[STREET_ADDRESS][PERSON_NAME]"
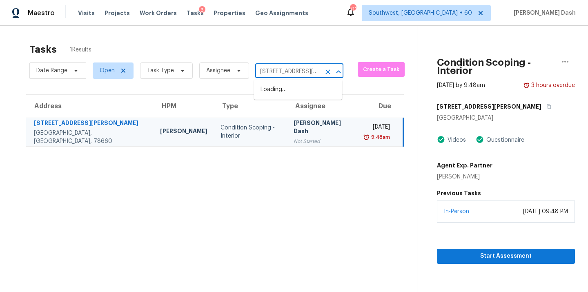
scroll to position [0, 35]
click at [273, 90] on li "[STREET_ADDRESS]" at bounding box center [298, 89] width 88 height 13
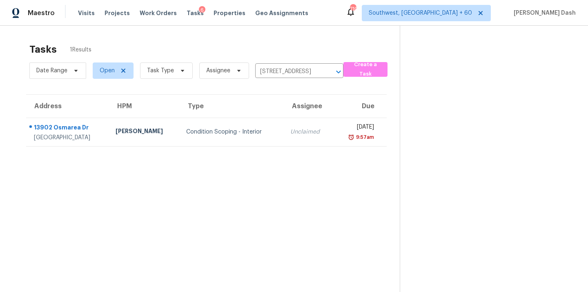
click at [249, 127] on td "Condition Scoping - Interior" at bounding box center [232, 132] width 104 height 29
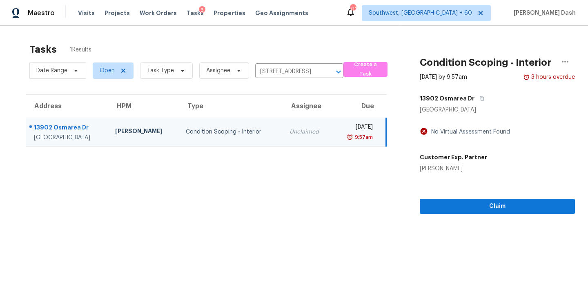
click at [483, 96] on div "13902 Osmarea Dr" at bounding box center [497, 98] width 155 height 15
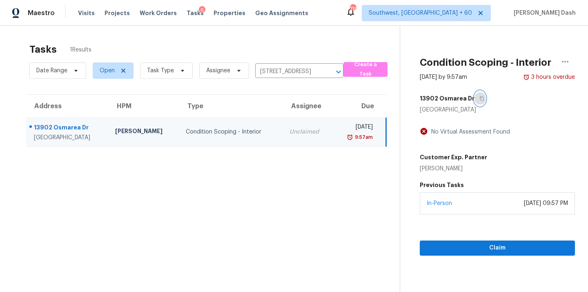
click at [480, 96] on icon "button" at bounding box center [482, 98] width 4 height 4
click at [304, 66] on input "[STREET_ADDRESS]" at bounding box center [287, 71] width 65 height 13
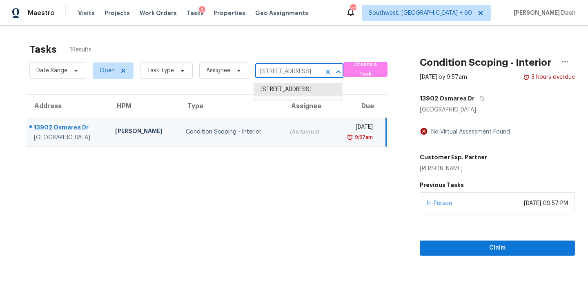
paste input "[STREET_ADDRESS][PERSON_NAME]"
type input "[STREET_ADDRESS]"
click at [307, 95] on li "[STREET_ADDRESS]" at bounding box center [298, 89] width 88 height 13
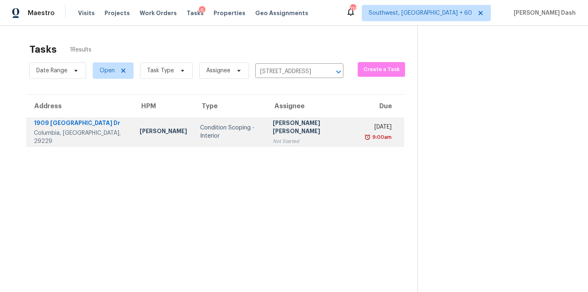
click at [266, 133] on td "[PERSON_NAME] [PERSON_NAME] Not Started" at bounding box center [312, 132] width 93 height 29
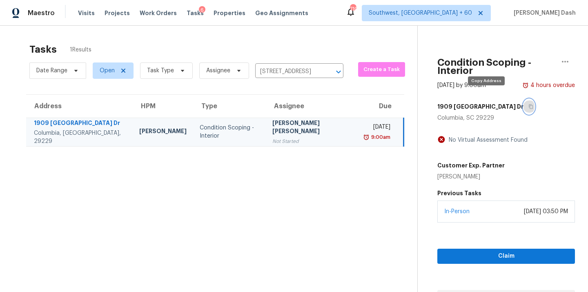
drag, startPoint x: 485, startPoint y: 99, endPoint x: 485, endPoint y: 187, distance: 88.2
click at [528, 104] on icon "button" at bounding box center [530, 106] width 5 height 5
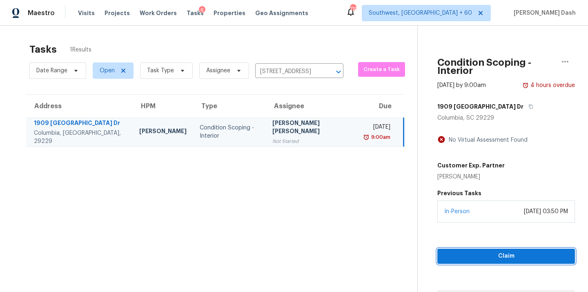
click at [485, 251] on span "Claim" at bounding box center [506, 256] width 124 height 10
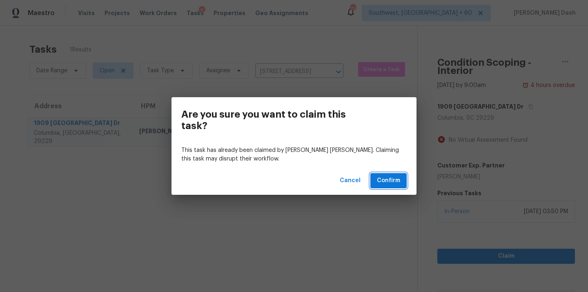
click at [389, 182] on span "Confirm" at bounding box center [388, 181] width 23 height 10
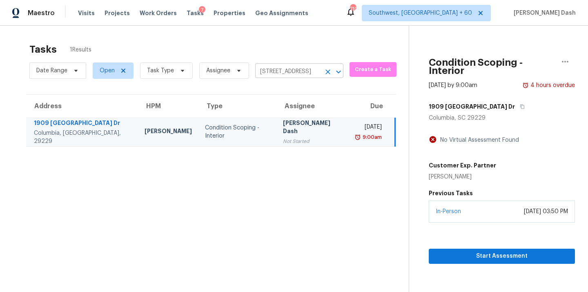
click at [297, 67] on input "1909 Lake Carolina Dr, Columbia, SC 29229" at bounding box center [287, 71] width 65 height 13
paste input "34 E Carmel Cir Aurora, CO, 80011"
type input "19034 E Carmel Cir Aurora, CO, 80011"
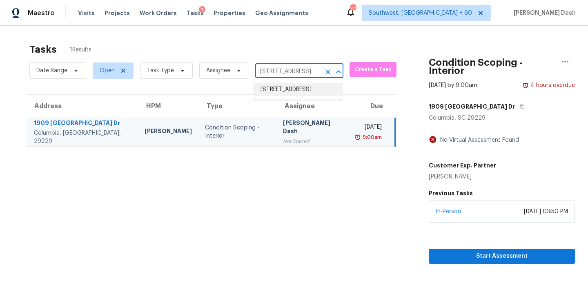
click at [281, 95] on li "19034 E Carmel Cir, Aurora, CO 80011" at bounding box center [298, 89] width 88 height 13
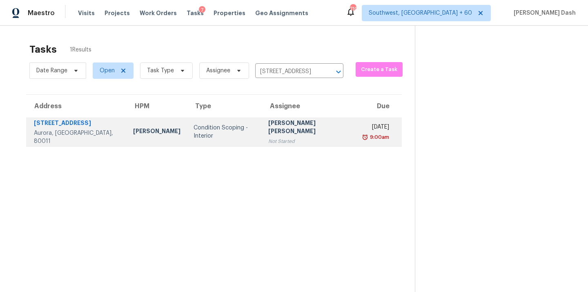
click at [190, 126] on td "Condition Scoping - Interior" at bounding box center [224, 132] width 75 height 29
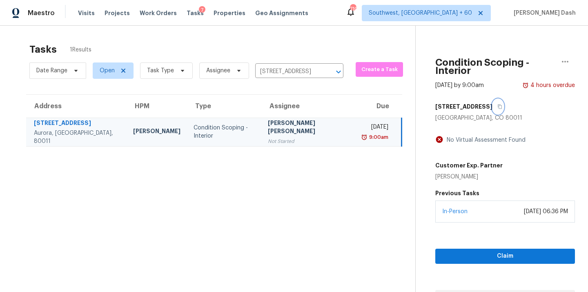
click at [492, 101] on button "button" at bounding box center [497, 106] width 11 height 15
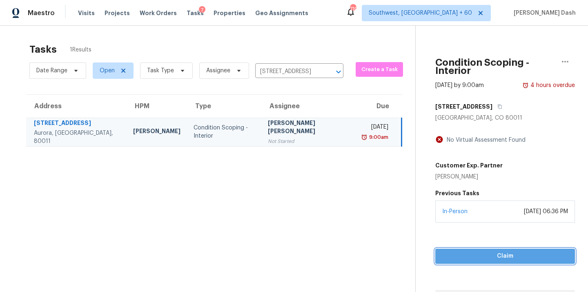
click at [486, 249] on button "Claim" at bounding box center [505, 256] width 140 height 15
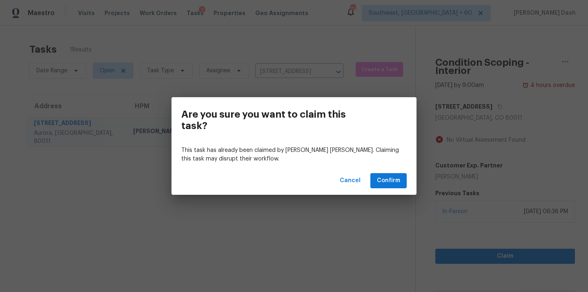
click at [368, 179] on div "Cancel Confirm" at bounding box center [293, 181] width 245 height 28
click at [376, 178] on button "Confirm" at bounding box center [388, 180] width 36 height 15
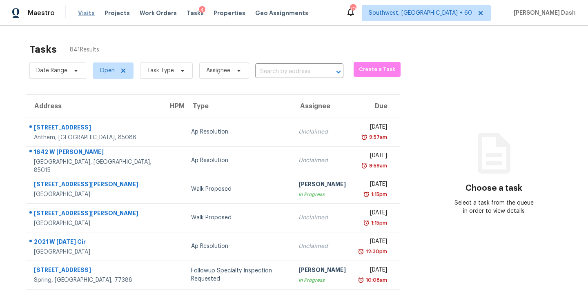
click at [84, 14] on span "Visits" at bounding box center [86, 13] width 17 height 8
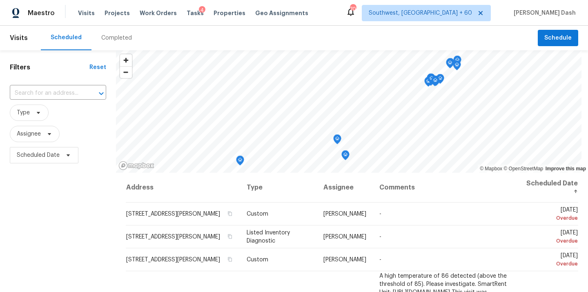
click at [107, 35] on div "Completed" at bounding box center [116, 38] width 31 height 8
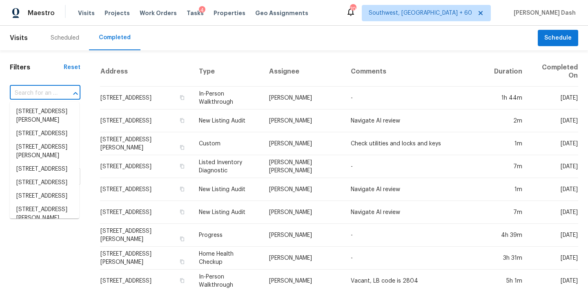
click at [51, 93] on input "text" at bounding box center [34, 93] width 48 height 13
paste input "[STREET_ADDRESS][US_STATE]"
type input "[STREET_ADDRESS][US_STATE]"
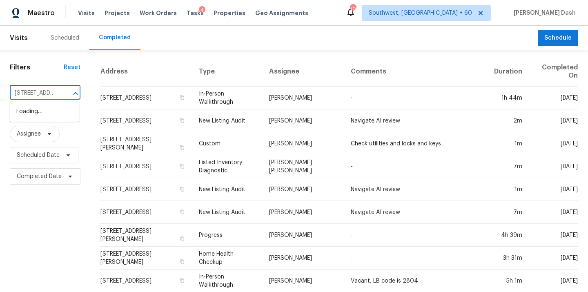
scroll to position [0, 76]
click at [49, 112] on li "[STREET_ADDRESS][US_STATE]" at bounding box center [44, 116] width 69 height 22
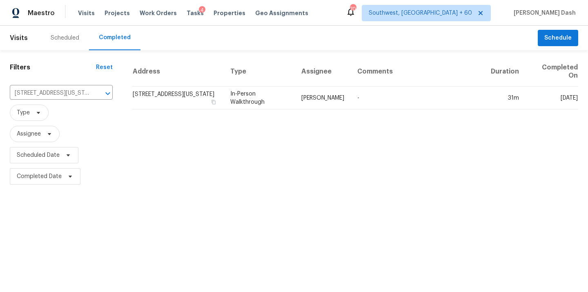
click at [295, 96] on td "In-Person Walkthrough" at bounding box center [259, 98] width 71 height 23
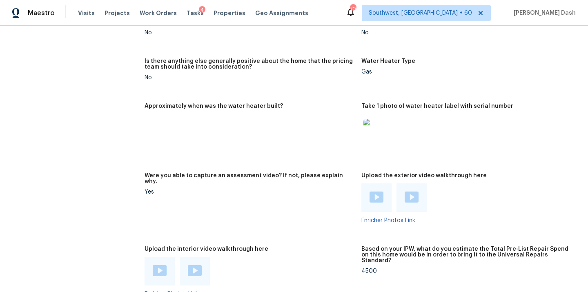
scroll to position [1634, 0]
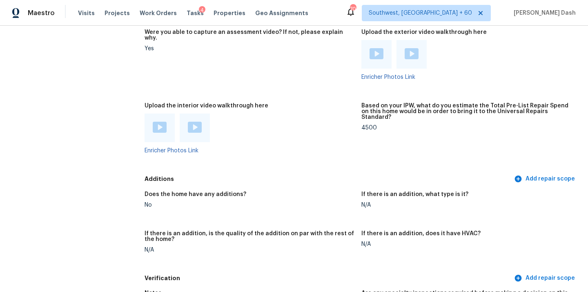
click at [156, 122] on div at bounding box center [160, 128] width 14 height 12
click at [194, 122] on img at bounding box center [195, 127] width 14 height 11
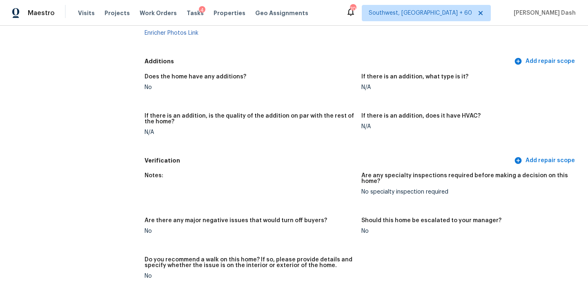
scroll to position [1764, 0]
